Goal: Information Seeking & Learning: Learn about a topic

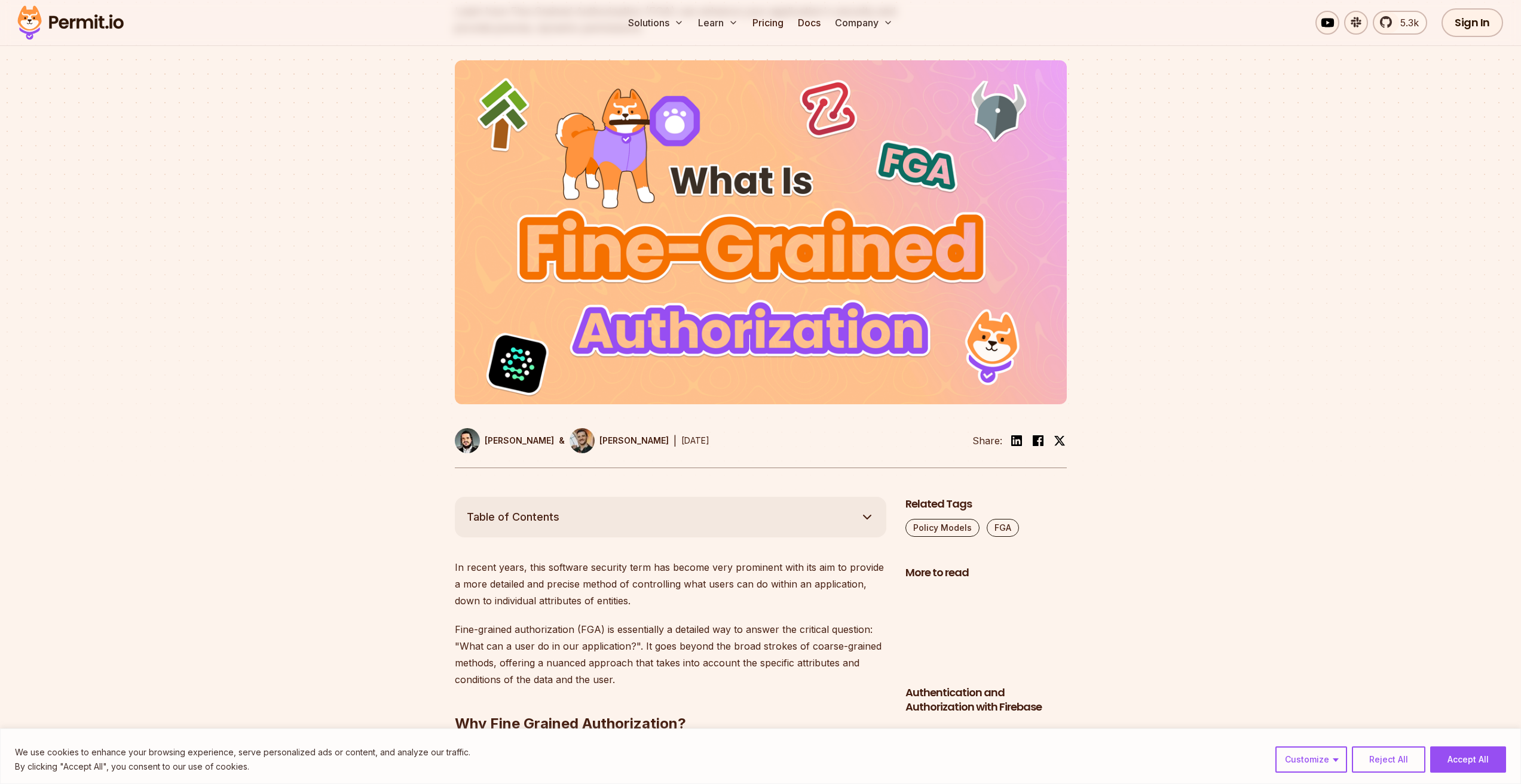
scroll to position [478, 0]
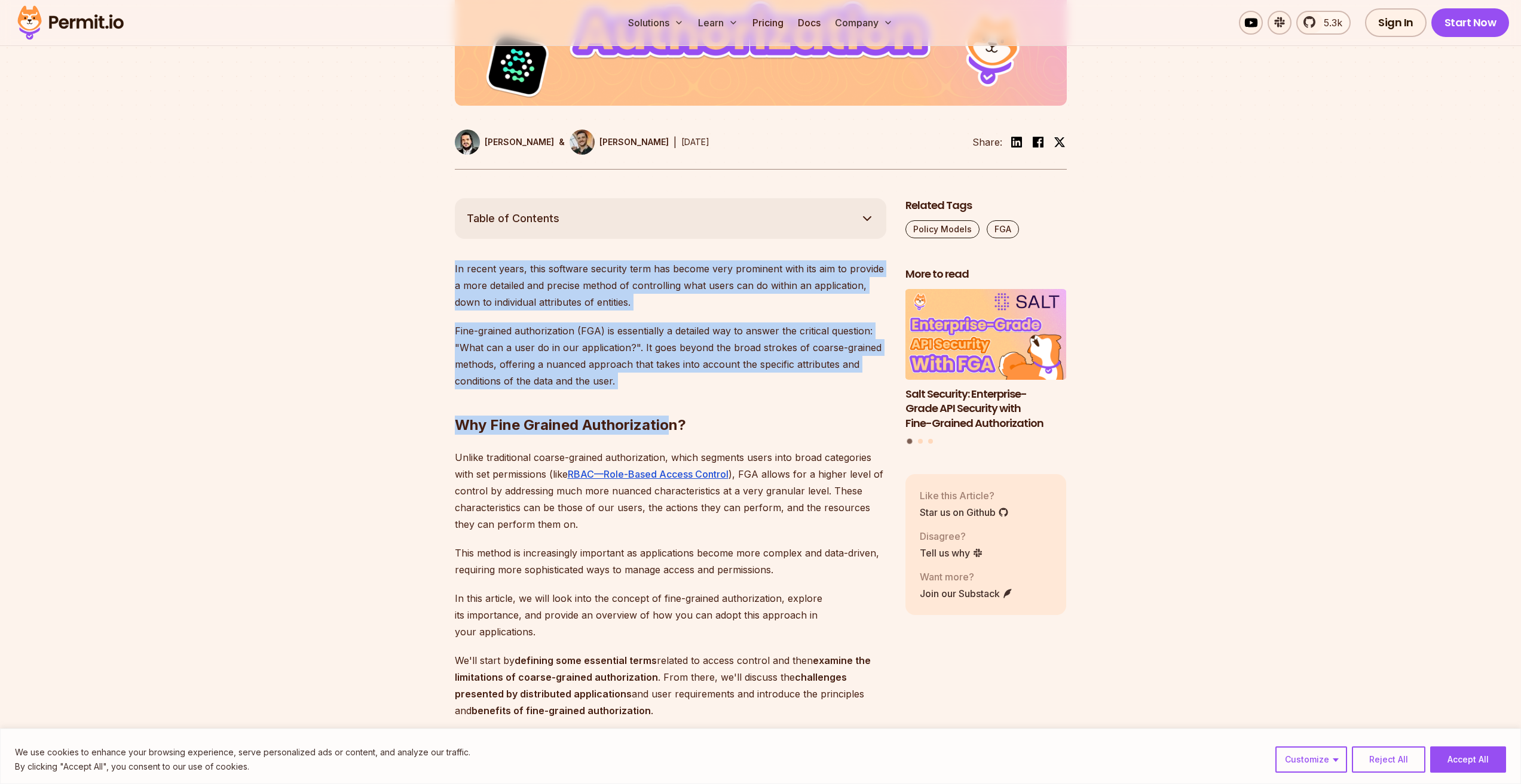
drag, startPoint x: 659, startPoint y: 386, endPoint x: 448, endPoint y: 269, distance: 241.3
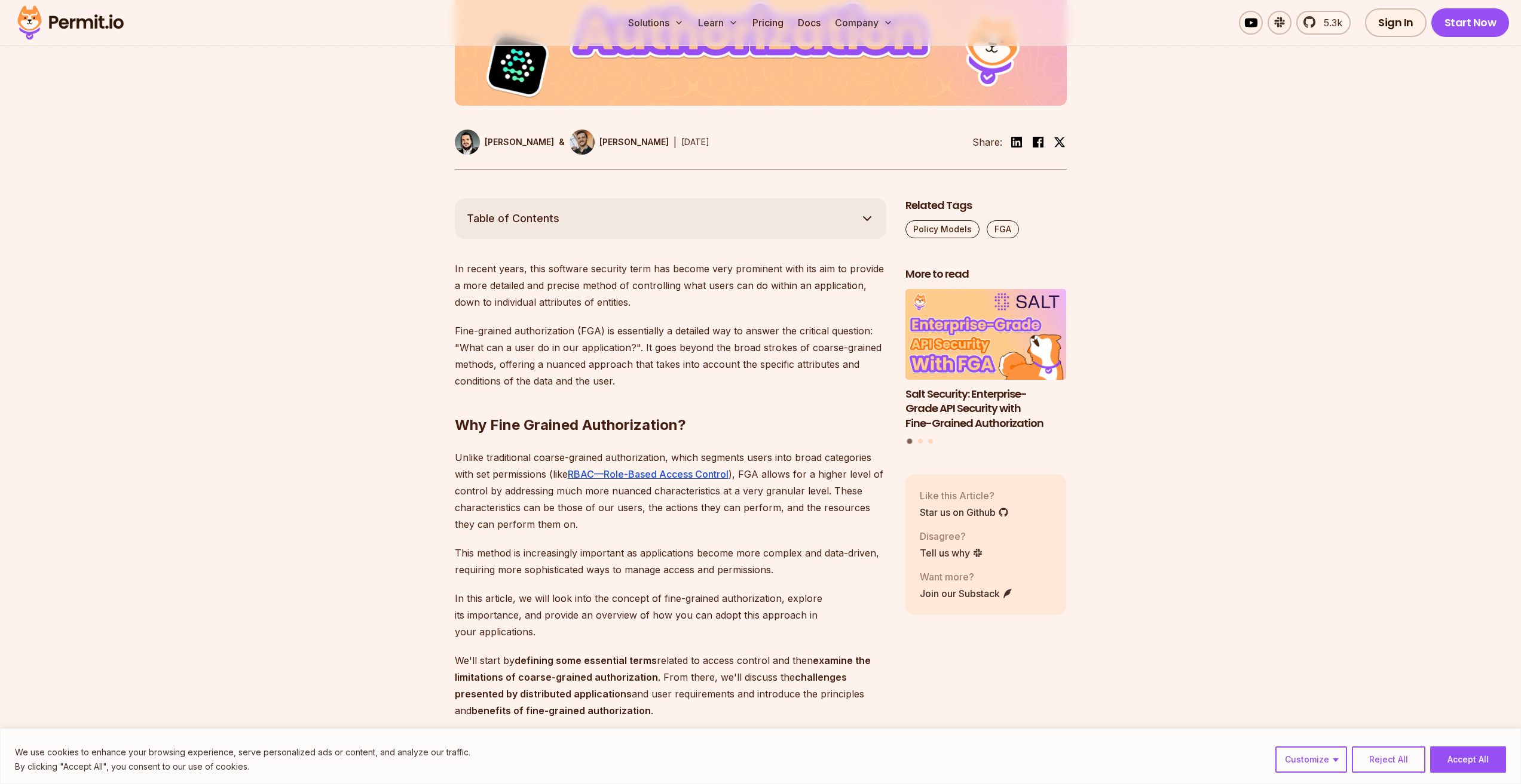
click at [476, 268] on p "In recent years, this software security term has become very prominent with its…" at bounding box center [671, 285] width 432 height 50
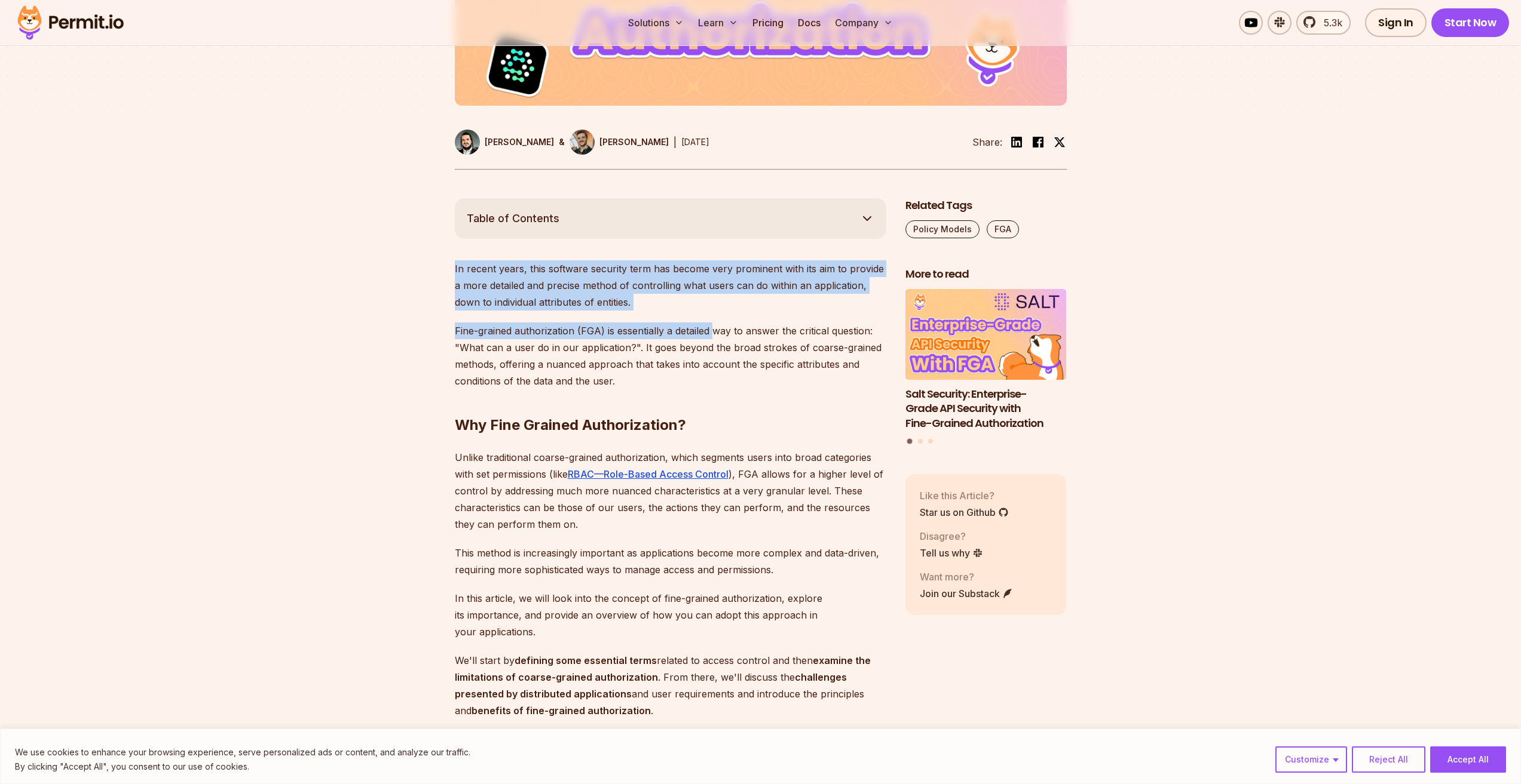
drag, startPoint x: 714, startPoint y: 312, endPoint x: 446, endPoint y: 270, distance: 271.3
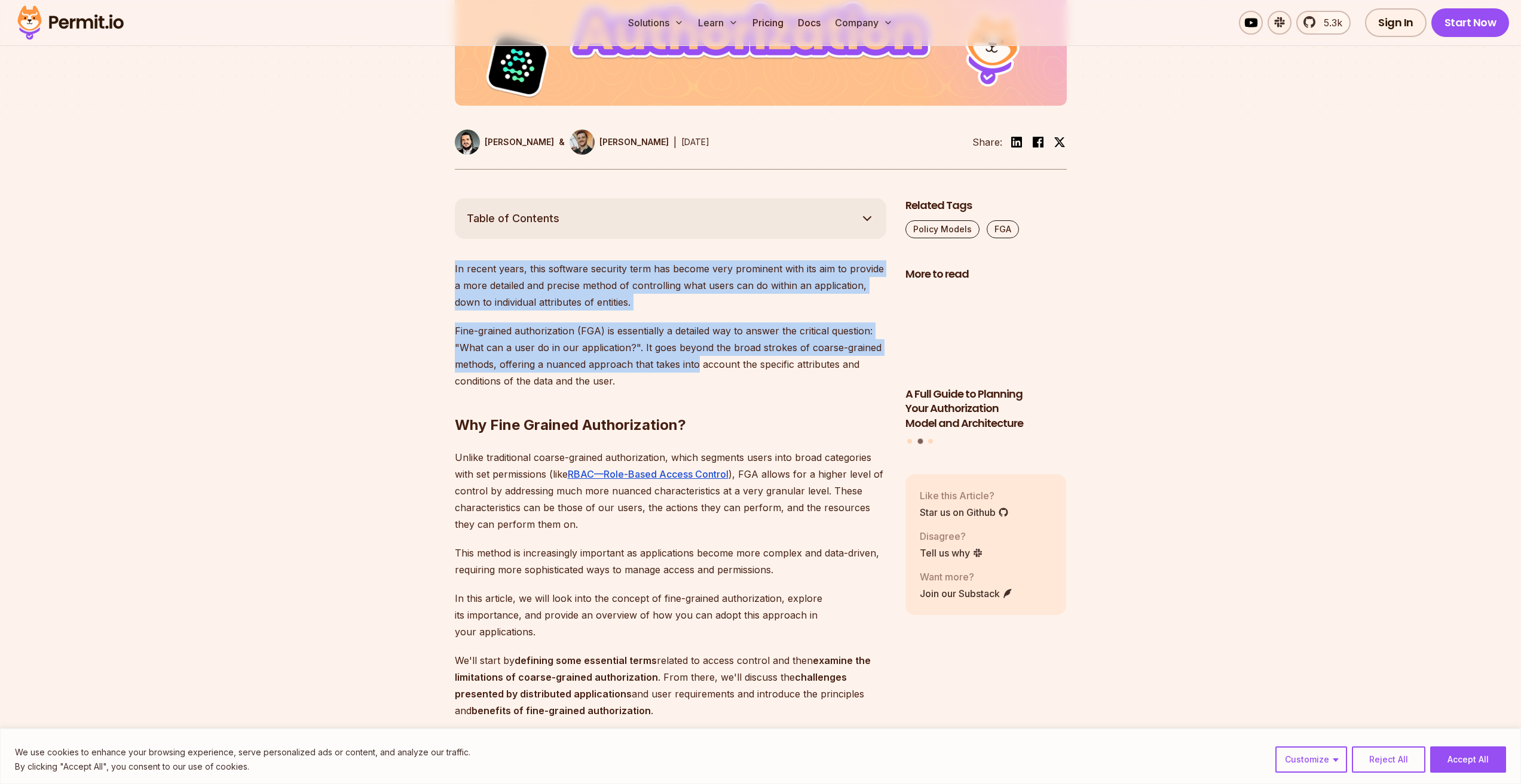
drag, startPoint x: 452, startPoint y: 267, endPoint x: 690, endPoint y: 371, distance: 259.7
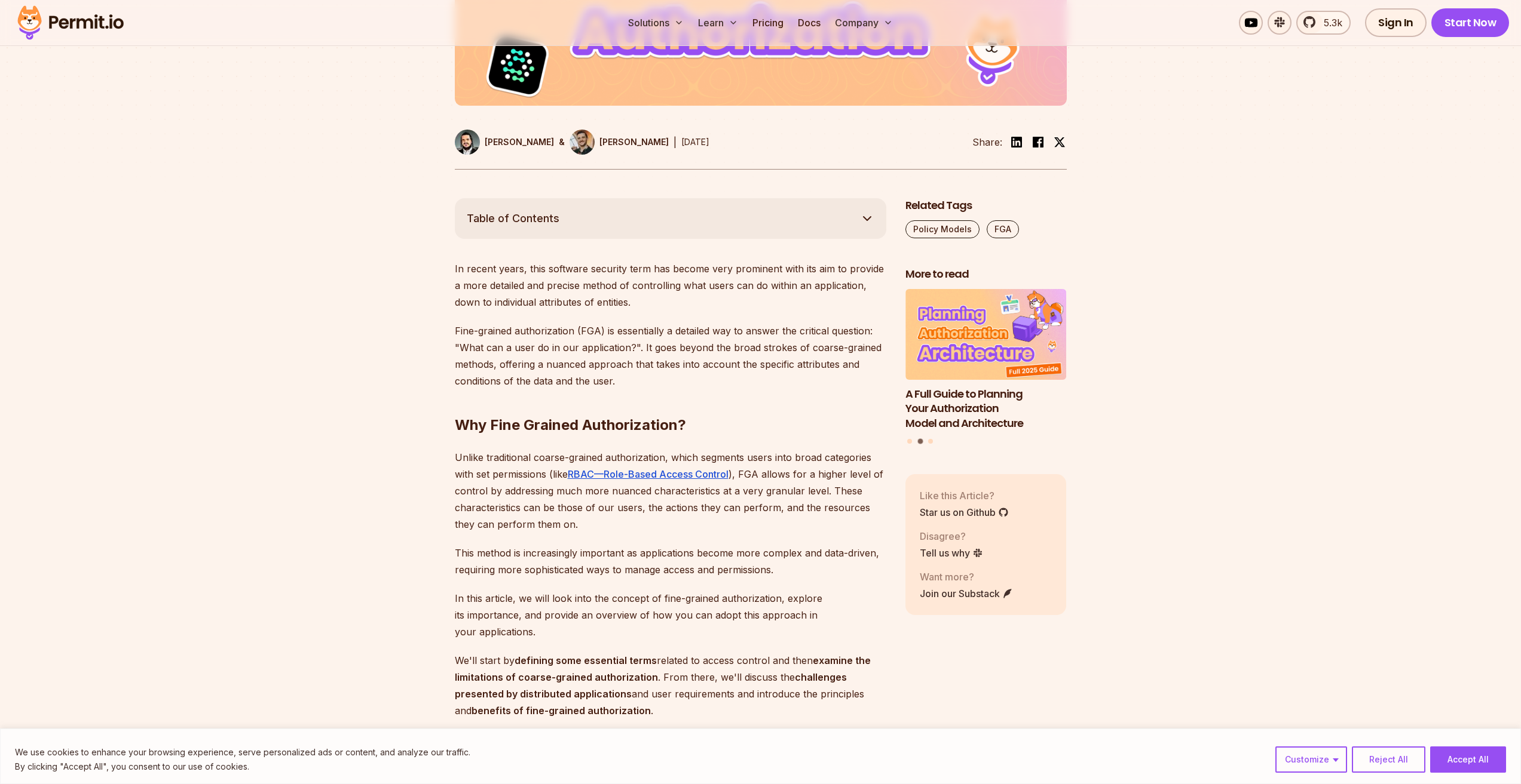
click at [685, 374] on h2 "Why Fine Grained Authorization?" at bounding box center [671, 401] width 432 height 67
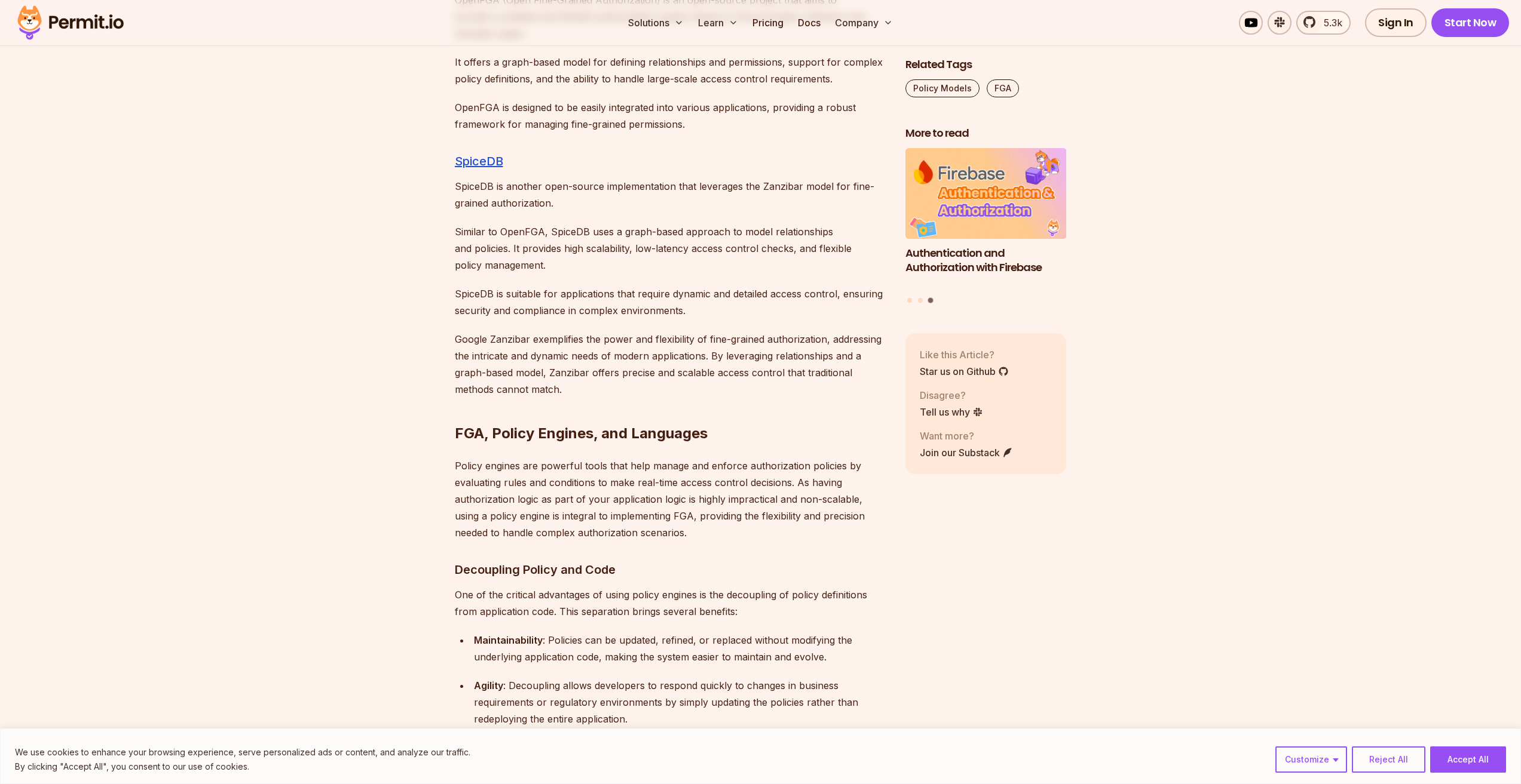
scroll to position [6213, 0]
